Goal: Task Accomplishment & Management: Manage account settings

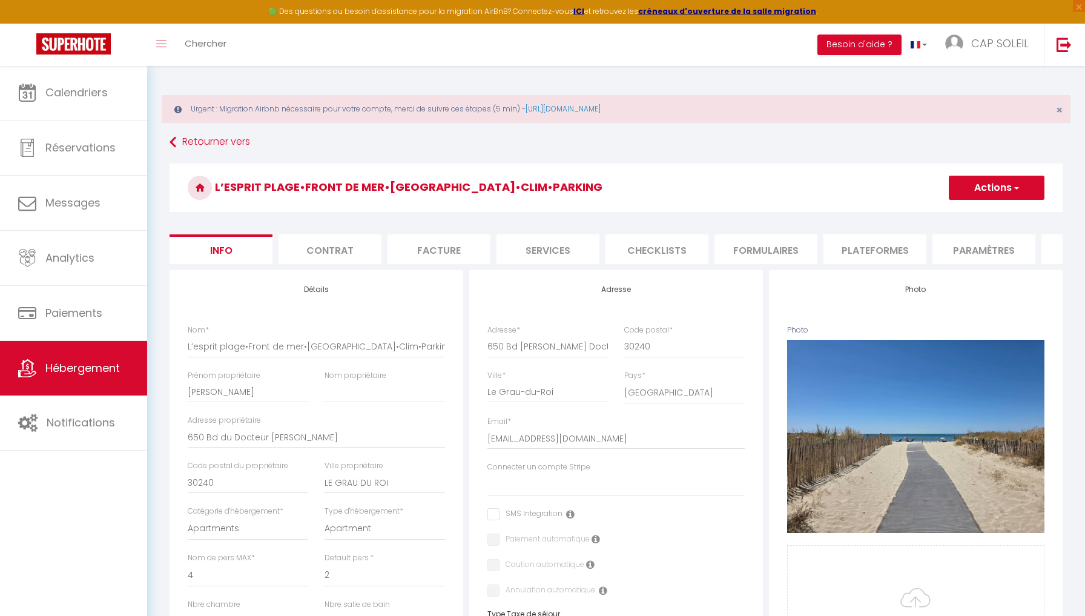
select select "4"
select select "2"
select select "1"
select select "16:00"
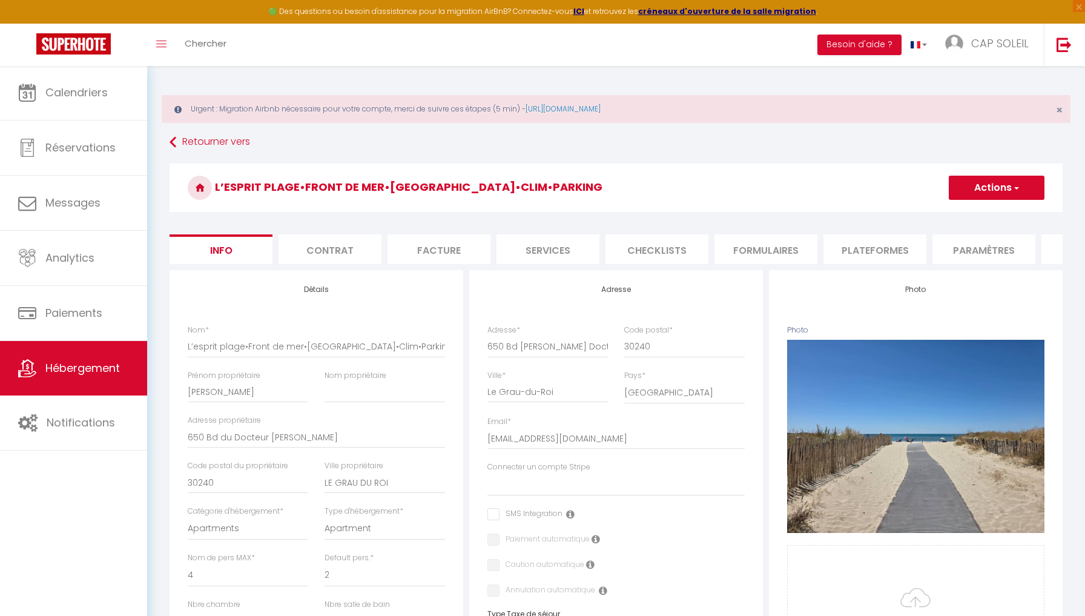
select select
select select "10:00"
select select "30"
select select "120"
select select
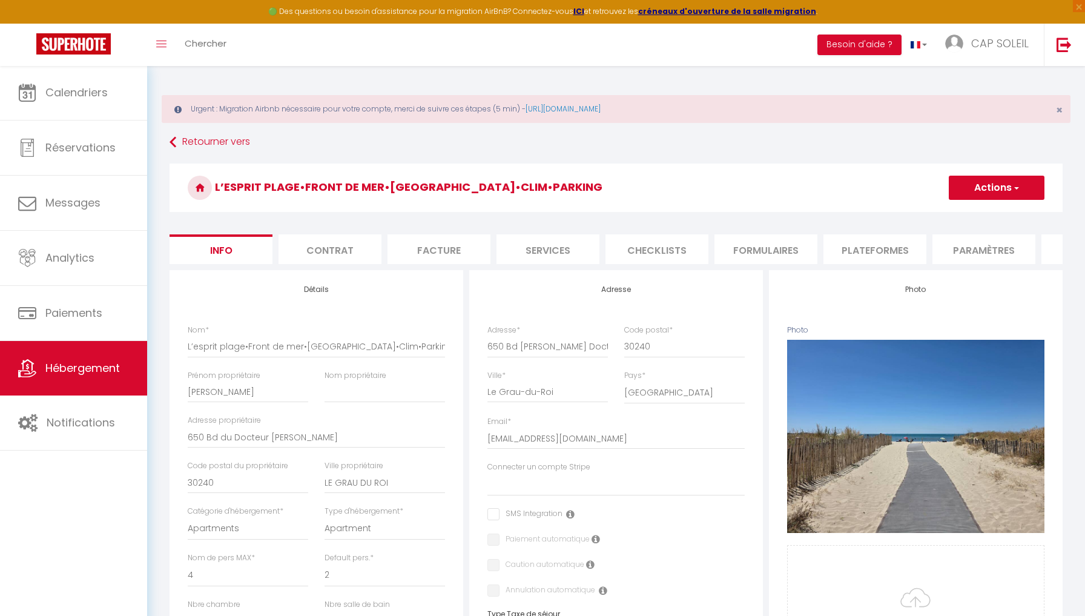
select select "28"
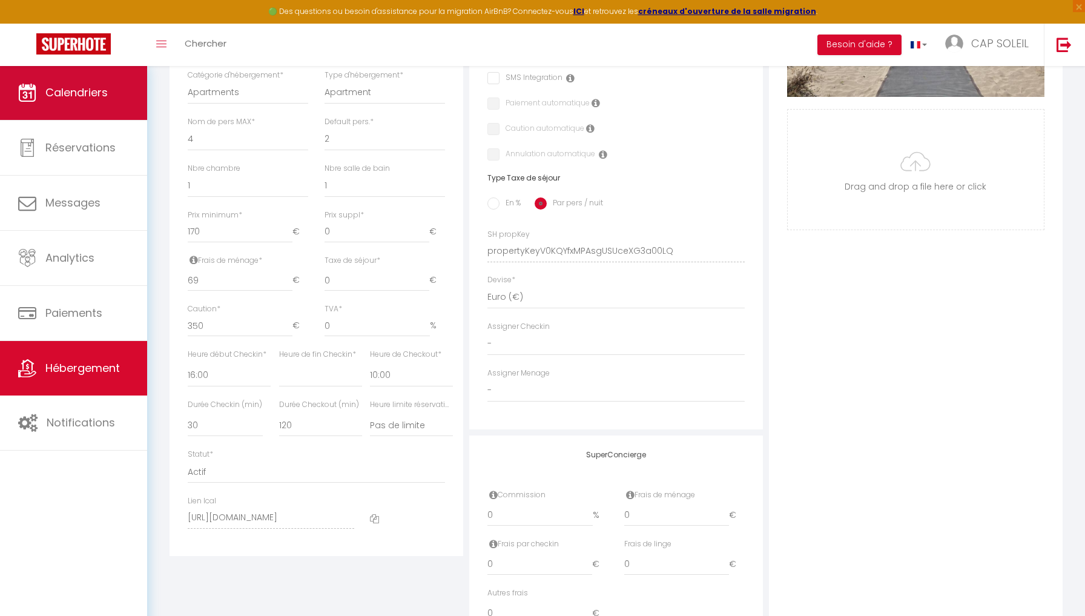
click at [84, 103] on link "Calendriers" at bounding box center [73, 92] width 147 height 55
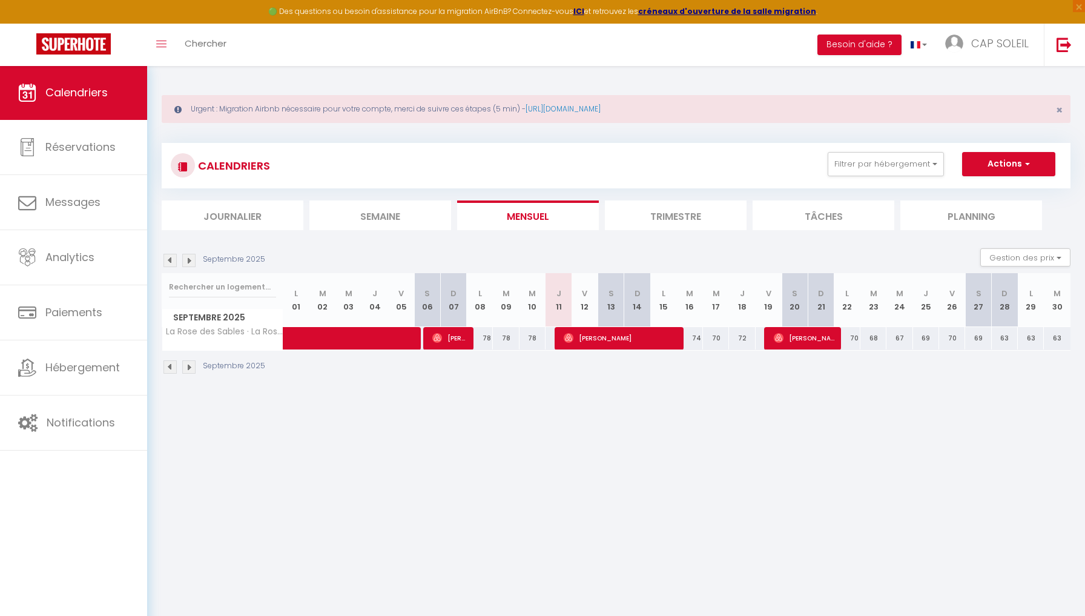
click at [170, 260] on img at bounding box center [170, 260] width 13 height 13
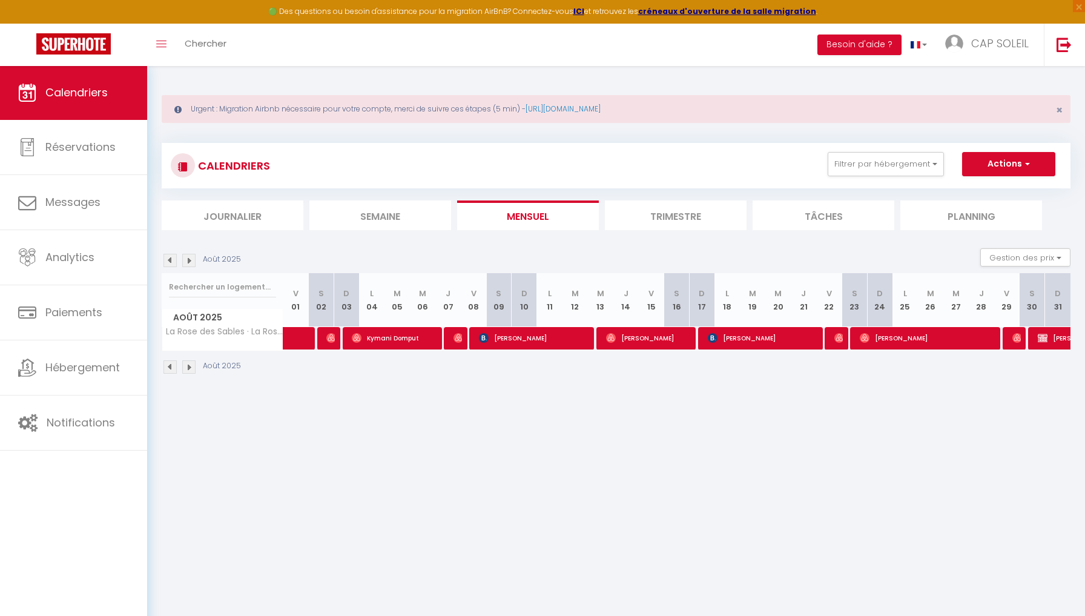
click at [170, 260] on img at bounding box center [170, 260] width 13 height 13
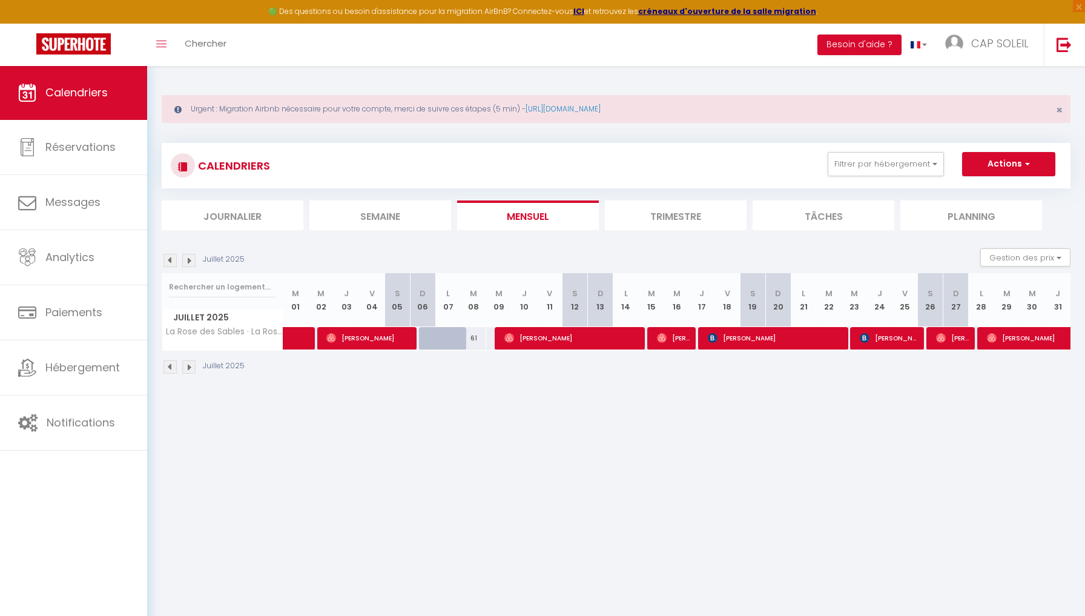
click at [364, 342] on span "[PERSON_NAME]" at bounding box center [368, 337] width 85 height 23
select select "OK"
select select "0"
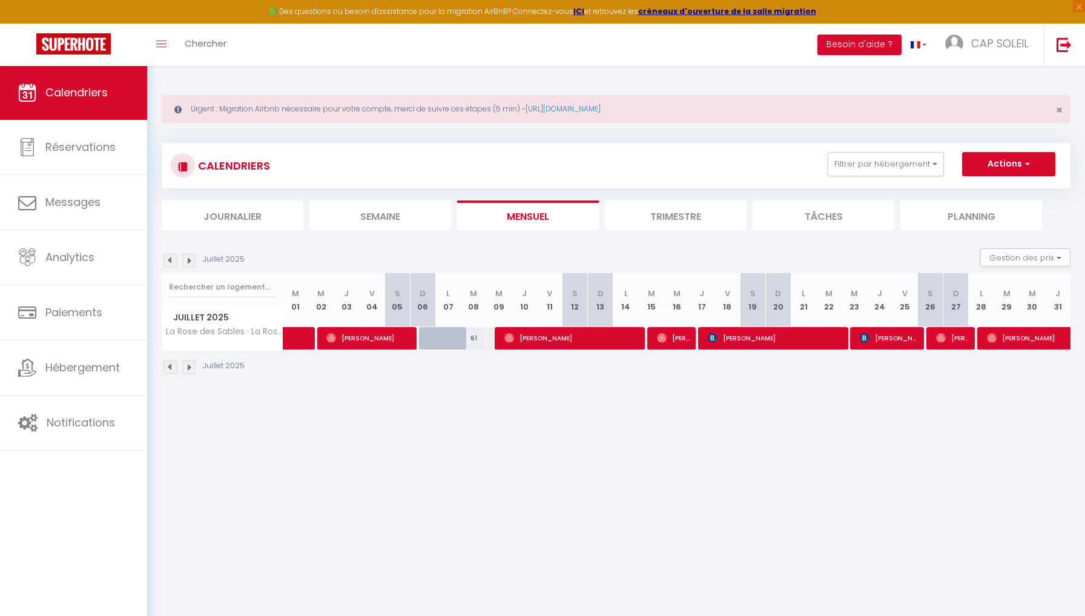
select select "1"
select select
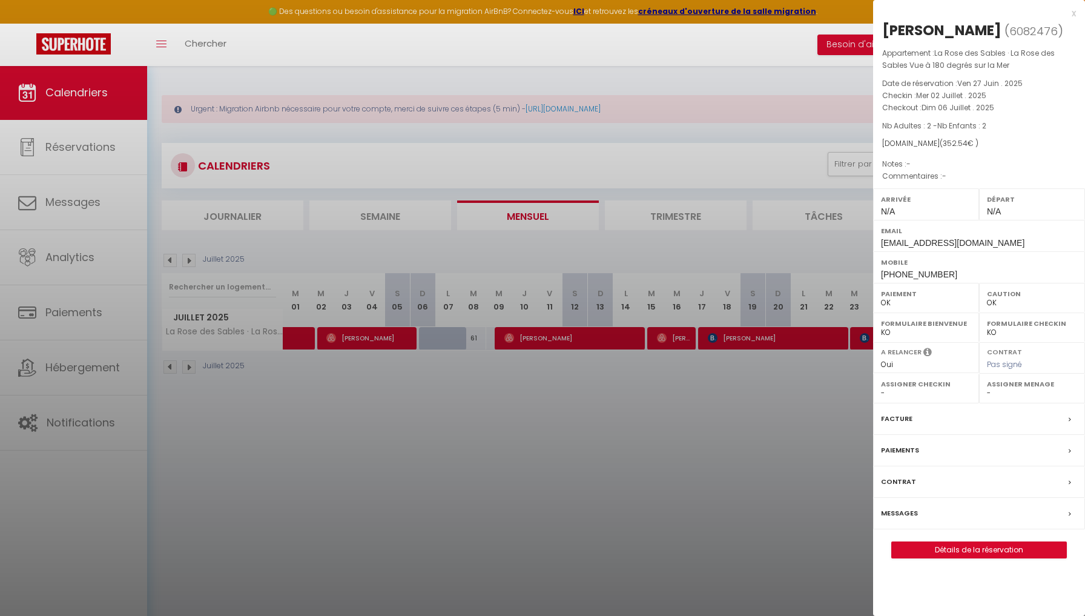
select select "34807"
click at [523, 336] on div at bounding box center [542, 308] width 1085 height 616
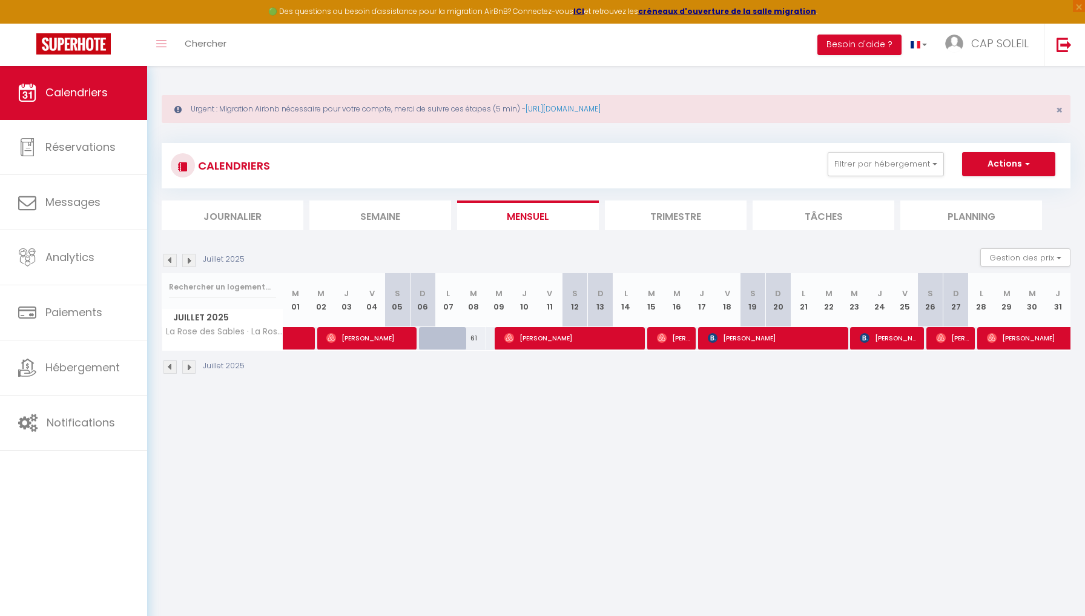
click at [523, 336] on span "[PERSON_NAME]" at bounding box center [572, 337] width 136 height 23
select select
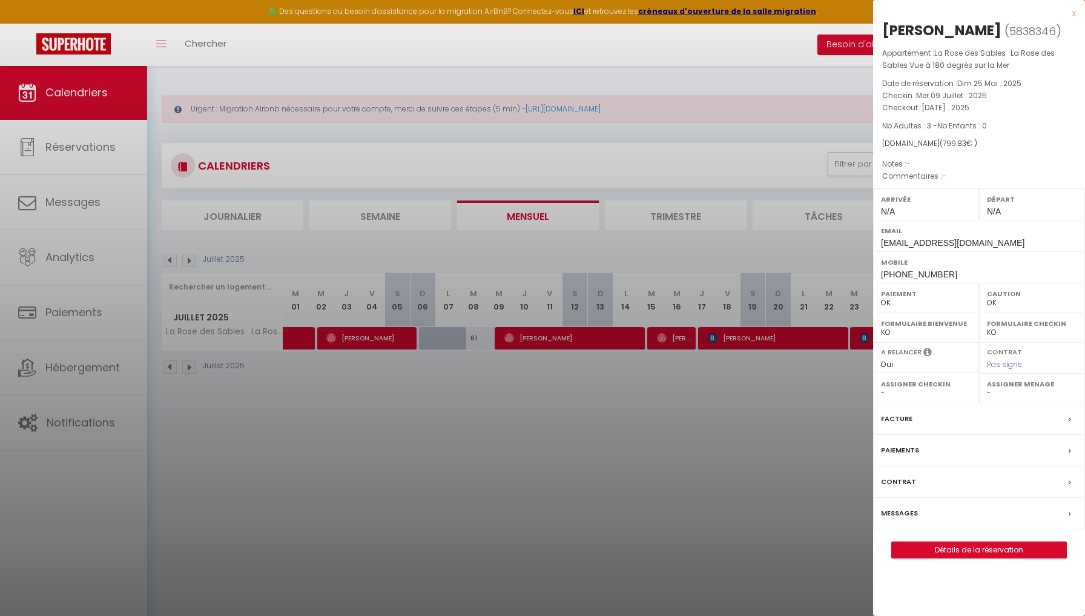
click at [669, 338] on div at bounding box center [542, 308] width 1085 height 616
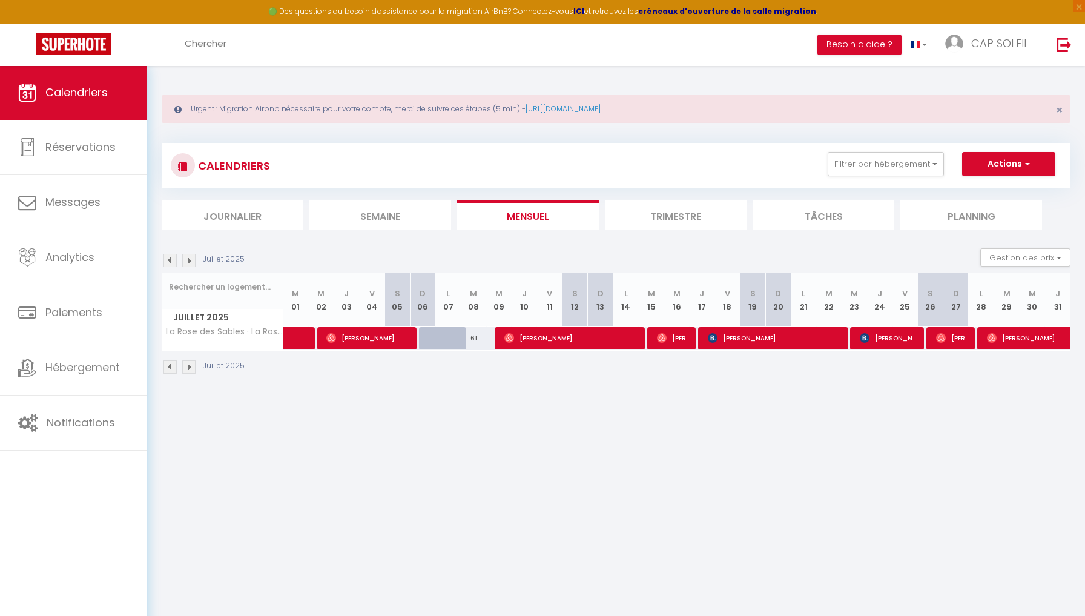
click at [669, 338] on span "[PERSON_NAME]" at bounding box center [674, 337] width 34 height 23
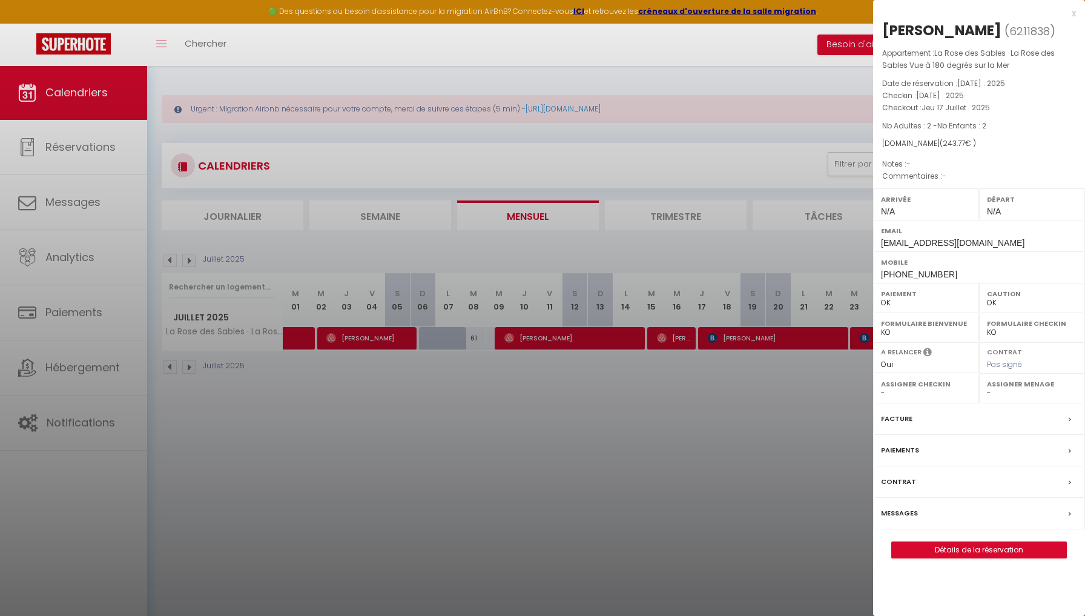
click at [726, 339] on div at bounding box center [542, 308] width 1085 height 616
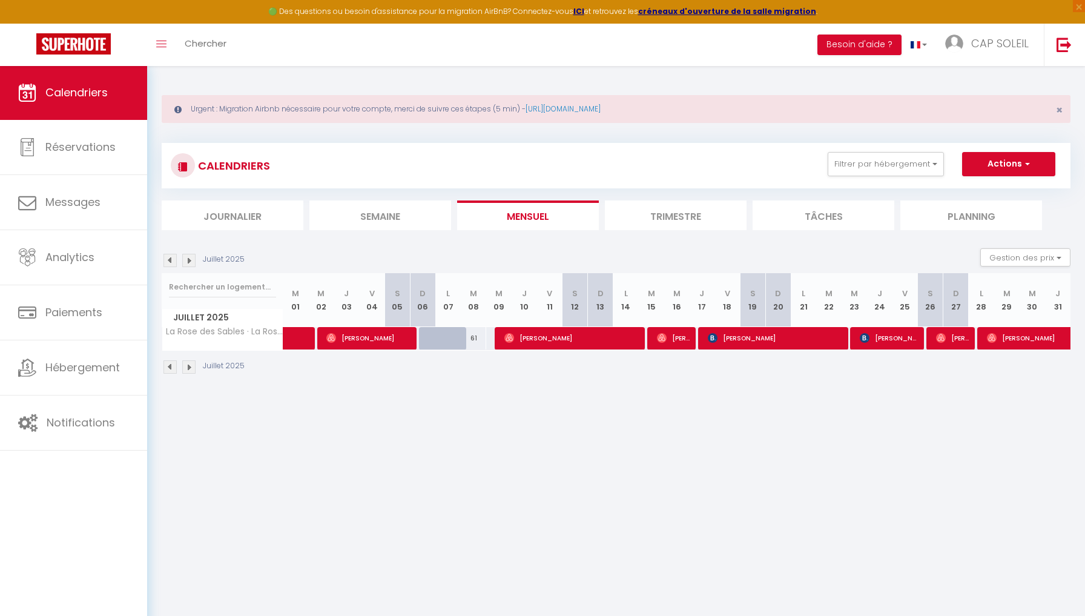
click at [726, 339] on span "[PERSON_NAME]" at bounding box center [776, 337] width 136 height 23
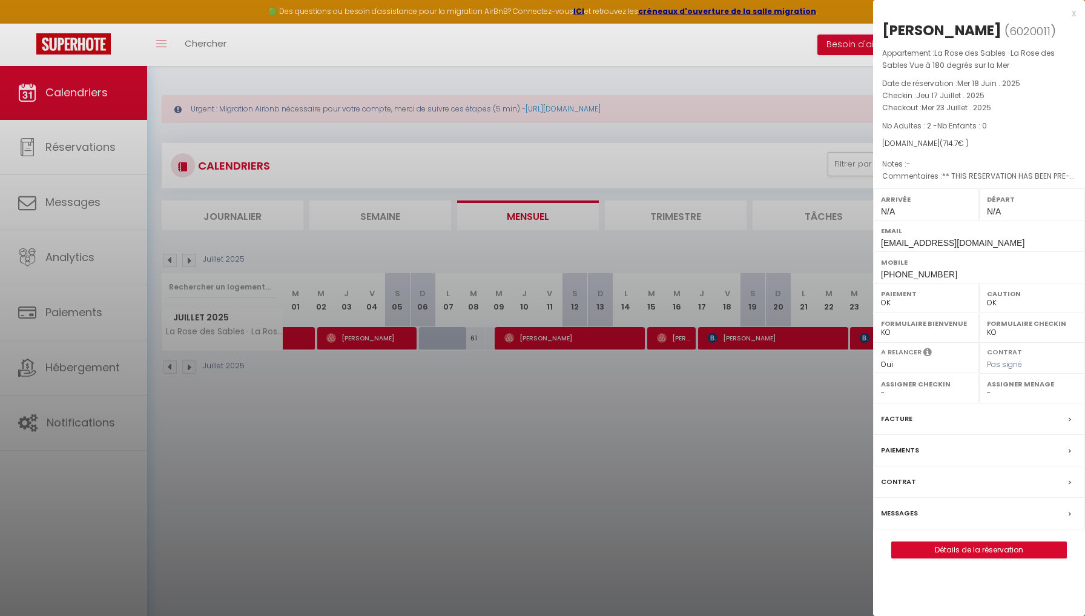
click at [802, 429] on div at bounding box center [542, 308] width 1085 height 616
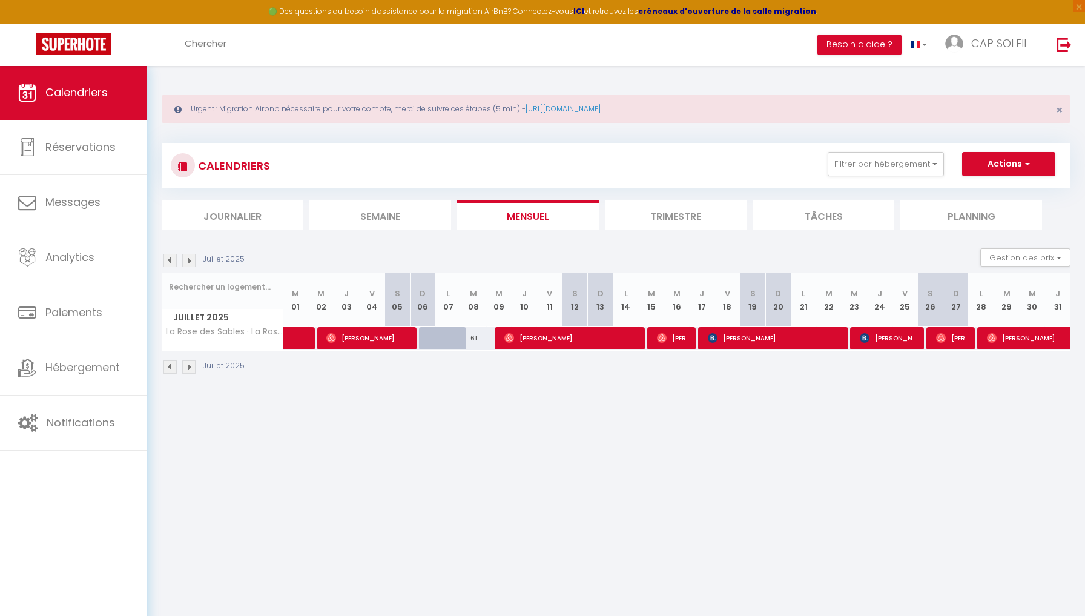
click at [879, 343] on span "[PERSON_NAME]" at bounding box center [889, 337] width 59 height 23
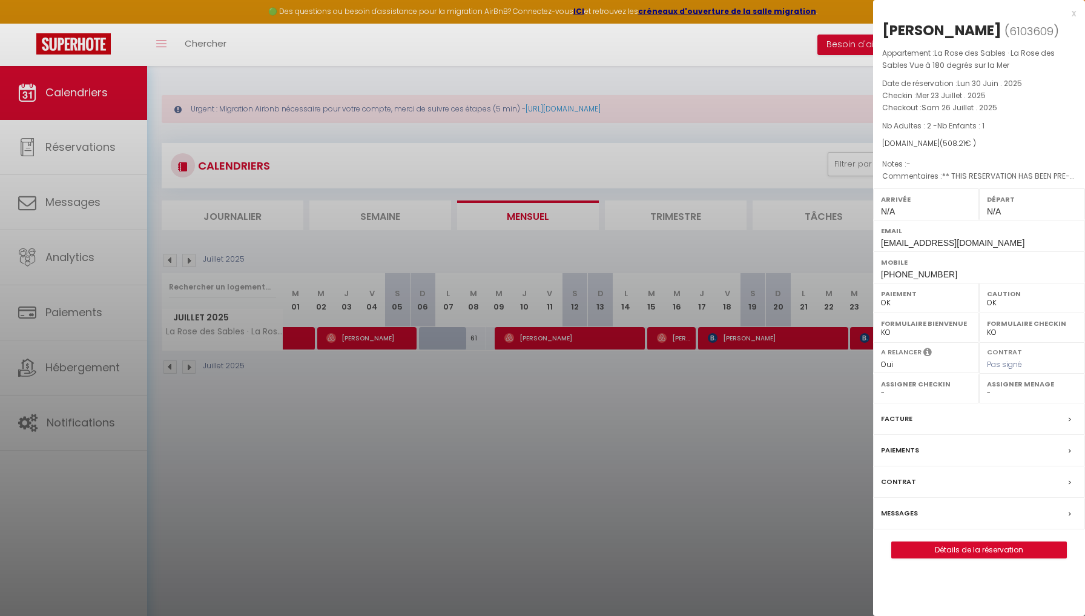
click at [778, 415] on div at bounding box center [542, 308] width 1085 height 616
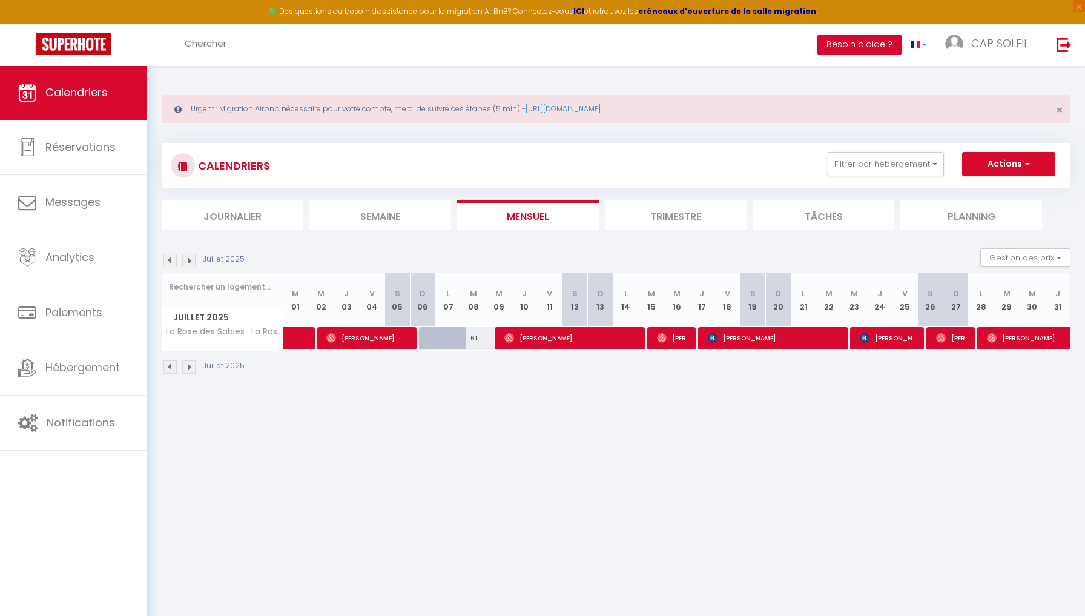
click at [950, 337] on span "[PERSON_NAME]" at bounding box center [953, 337] width 34 height 23
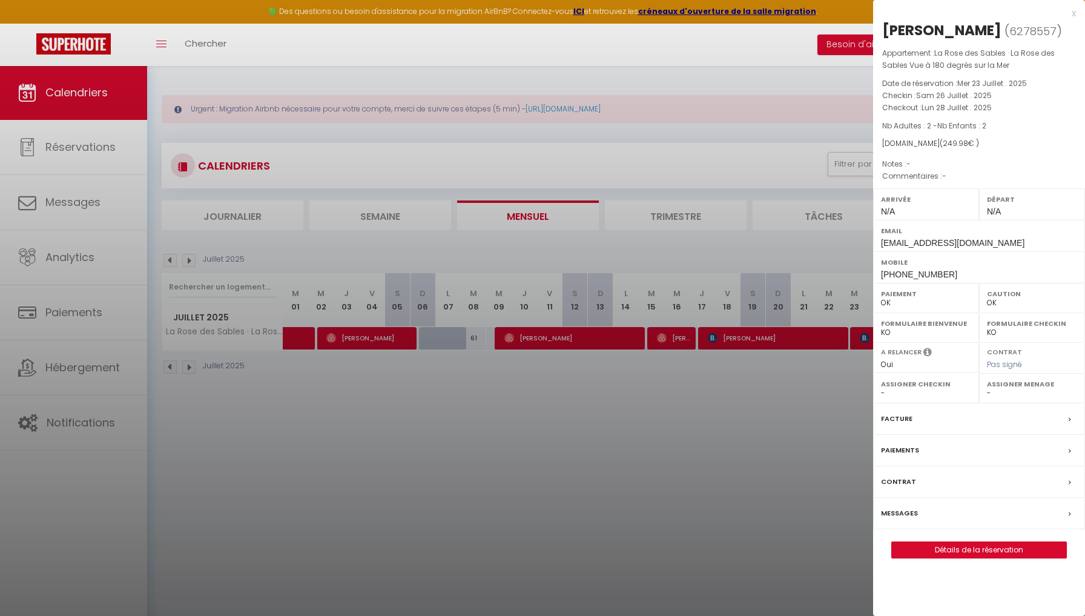
click at [818, 389] on div at bounding box center [542, 308] width 1085 height 616
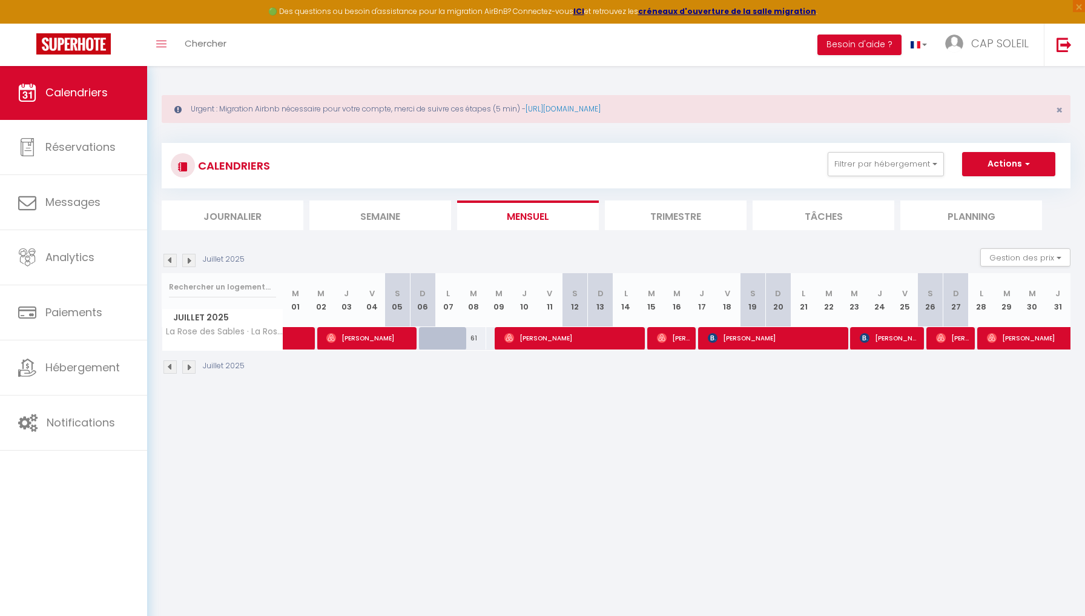
click at [1033, 336] on span "[PERSON_NAME]" at bounding box center [1056, 337] width 139 height 23
